Goal: Find specific page/section: Find specific page/section

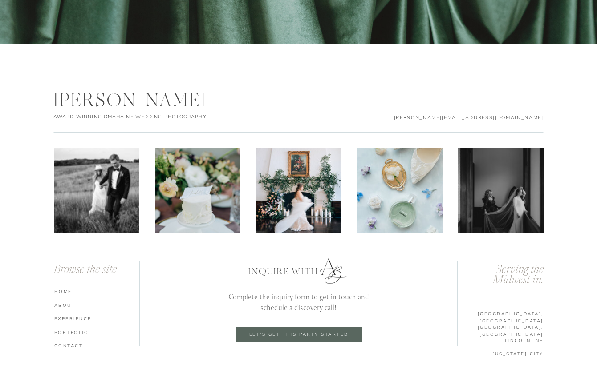
scroll to position [2931, 0]
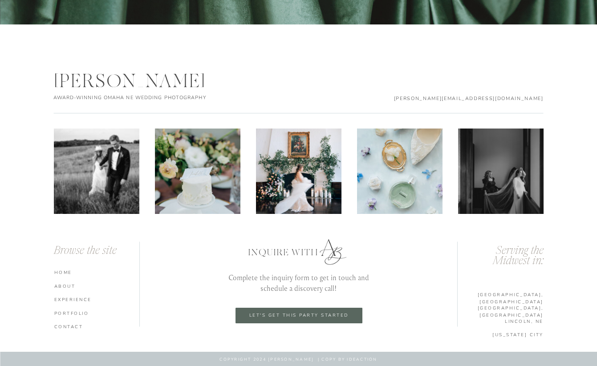
click at [67, 312] on nav "portfolio" at bounding box center [98, 313] width 88 height 6
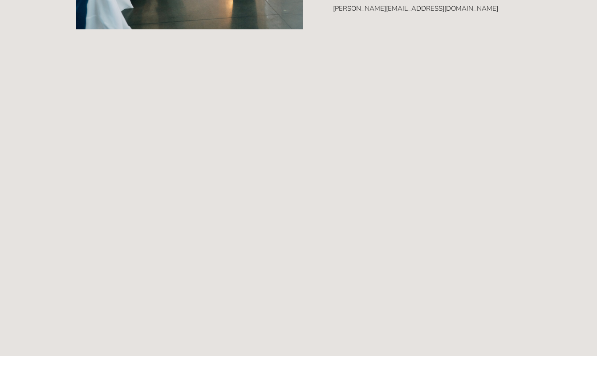
scroll to position [553, 0]
